Goal: Check status: Check status

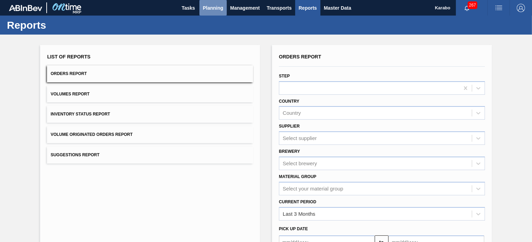
click at [214, 7] on span "Planning" at bounding box center [213, 8] width 20 height 8
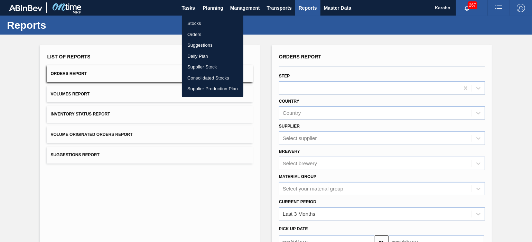
drag, startPoint x: 218, startPoint y: 20, endPoint x: 231, endPoint y: 28, distance: 15.0
click at [218, 20] on li "Stocks" at bounding box center [213, 23] width 62 height 11
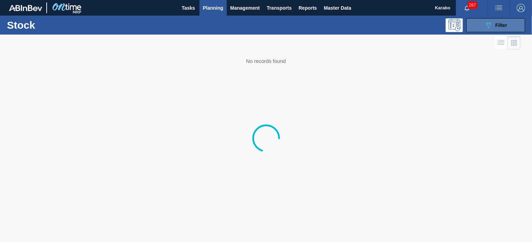
click at [492, 21] on icon "089F7B8B-B2A5-4AFE-B5C0-19BA573D28AC" at bounding box center [489, 25] width 8 height 8
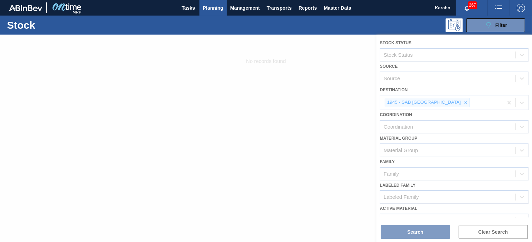
click at [322, 85] on div at bounding box center [266, 139] width 532 height 208
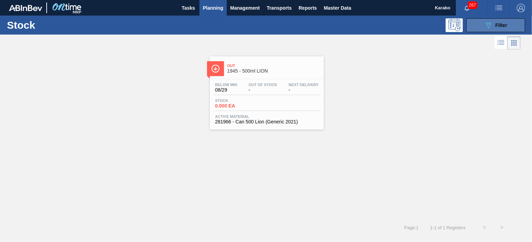
click at [478, 22] on button "089F7B8B-B2A5-4AFE-B5C0-19BA573D28AC Filter" at bounding box center [496, 25] width 59 height 14
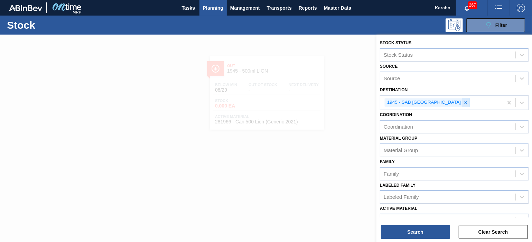
click at [464, 102] on icon at bounding box center [466, 102] width 5 height 5
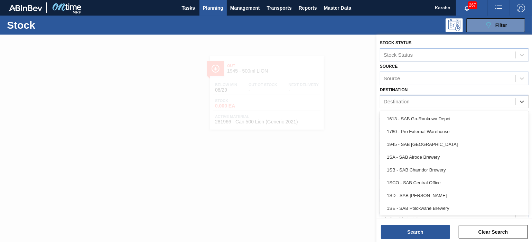
click at [445, 102] on div "Destination" at bounding box center [448, 102] width 135 height 10
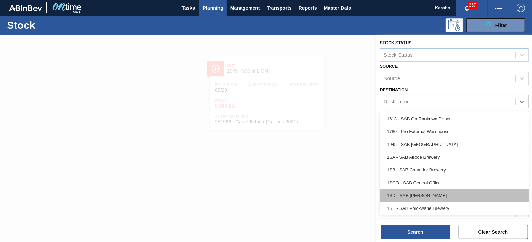
click at [421, 192] on div "1SD - SAB Rosslyn Brewery" at bounding box center [454, 195] width 149 height 13
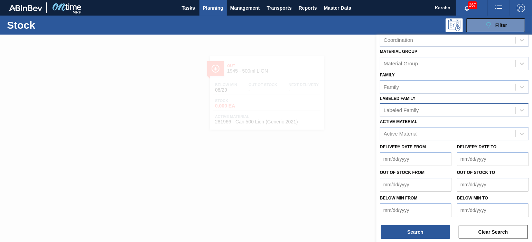
scroll to position [88, 0]
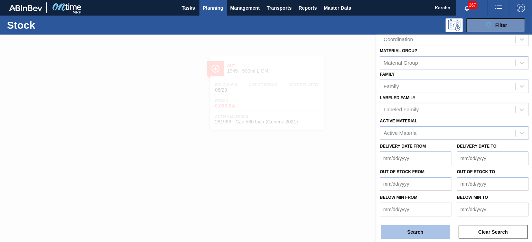
click at [424, 231] on button "Search" at bounding box center [415, 232] width 69 height 14
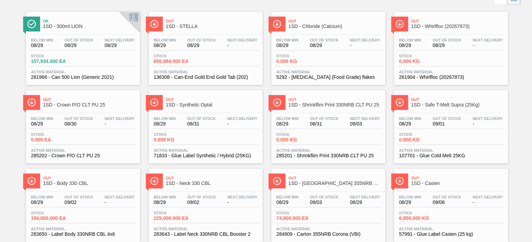
scroll to position [0, 0]
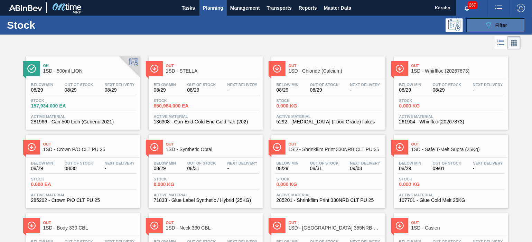
click at [502, 22] on span "Filter" at bounding box center [502, 25] width 12 height 6
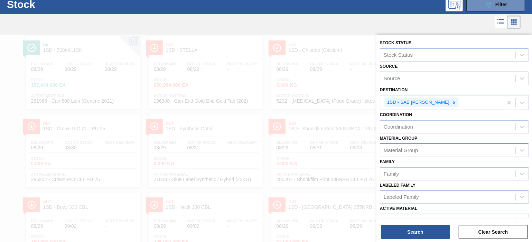
click at [456, 147] on div "Material Group" at bounding box center [448, 150] width 135 height 10
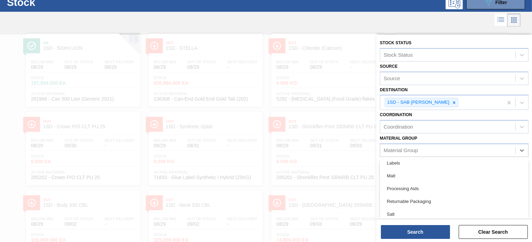
scroll to position [216, 0]
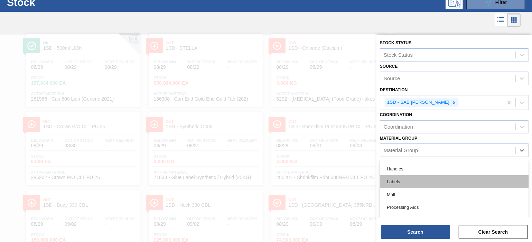
click at [419, 181] on div "Labels" at bounding box center [454, 181] width 149 height 13
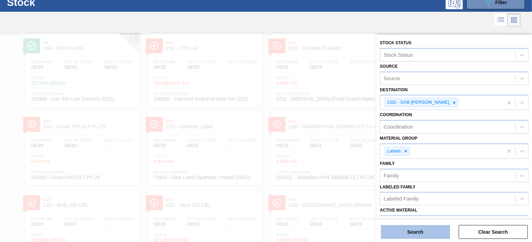
click at [428, 226] on button "Search" at bounding box center [415, 232] width 69 height 14
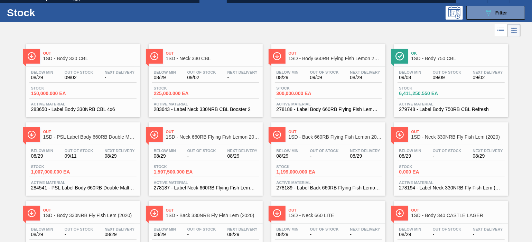
scroll to position [0, 0]
